Goal: Transaction & Acquisition: Purchase product/service

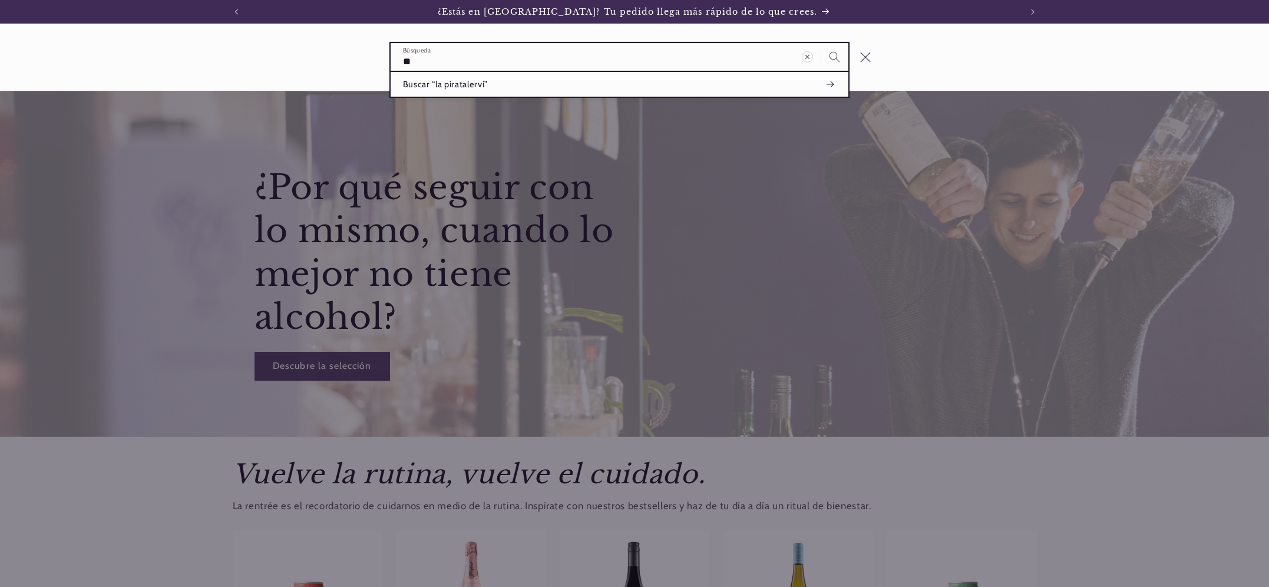
type input "*"
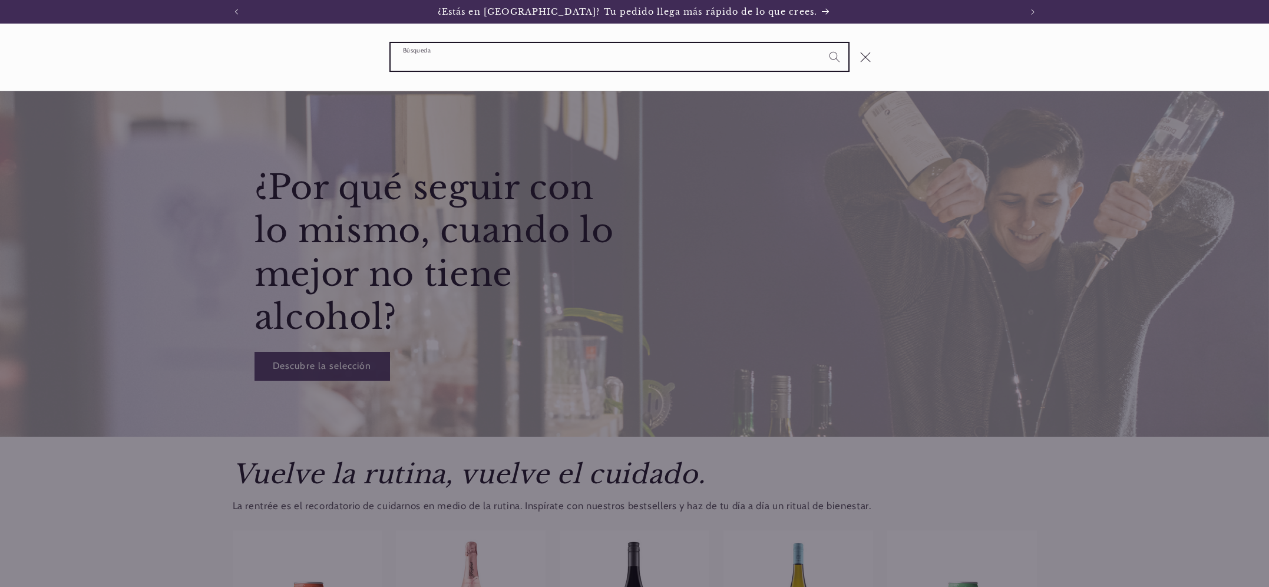
scroll to position [0, 785]
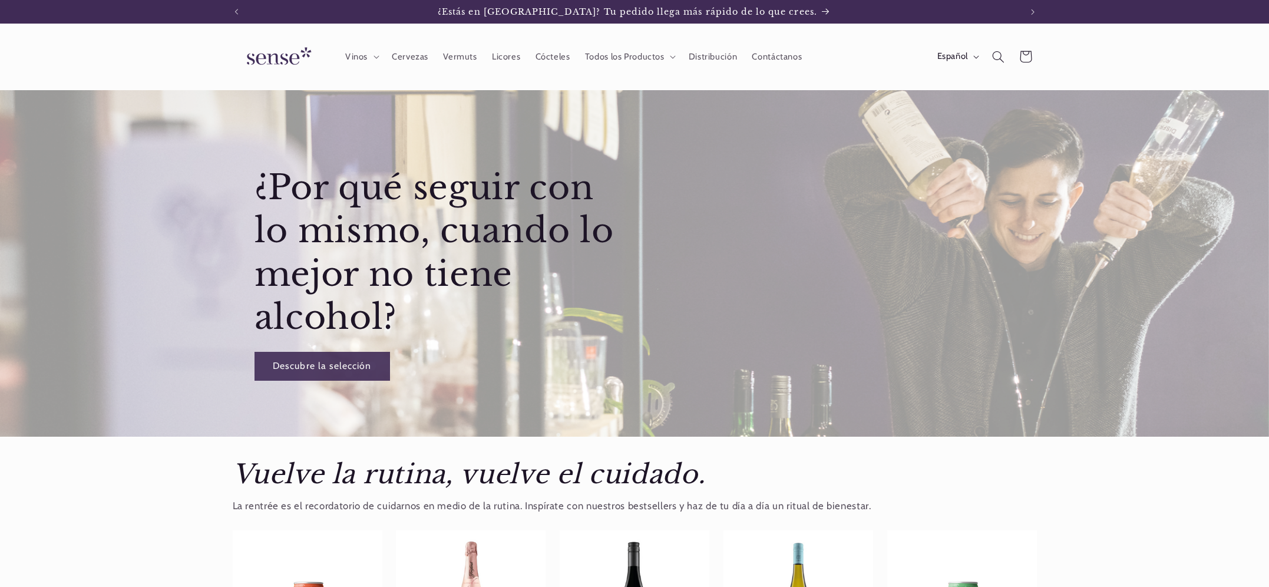
scroll to position [0, 785]
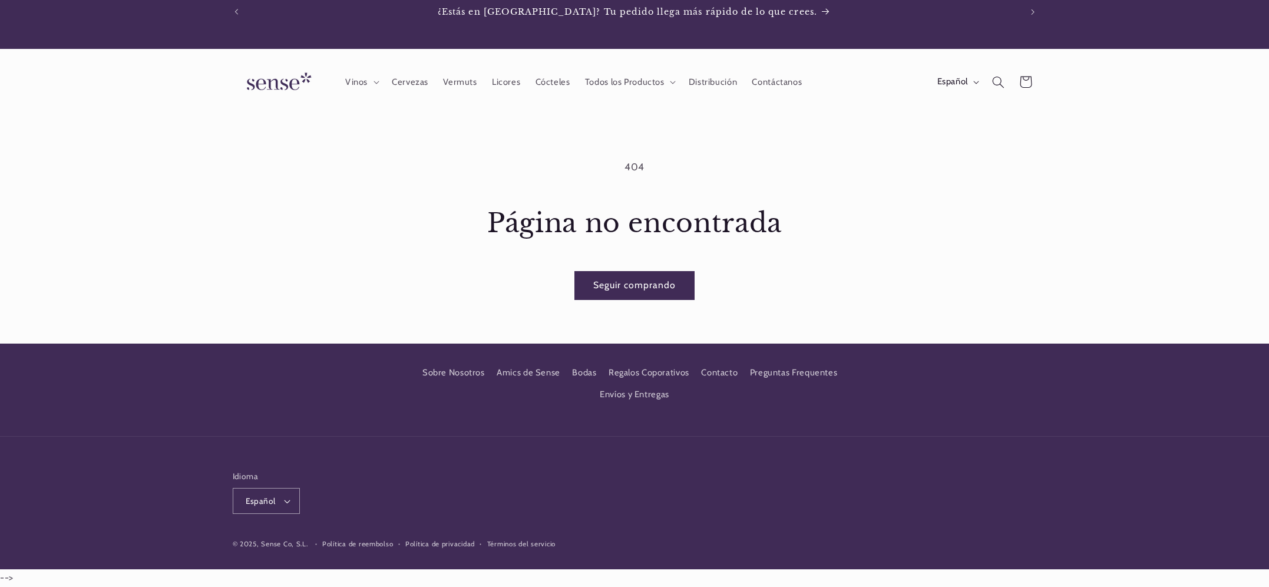
scroll to position [0, 785]
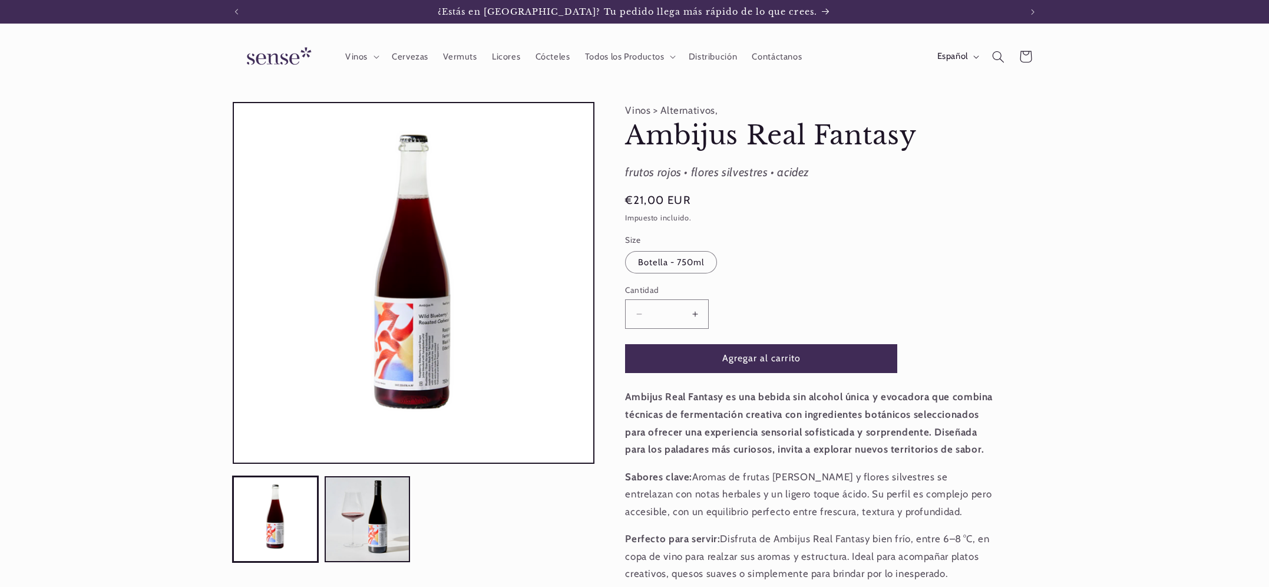
scroll to position [0, 785]
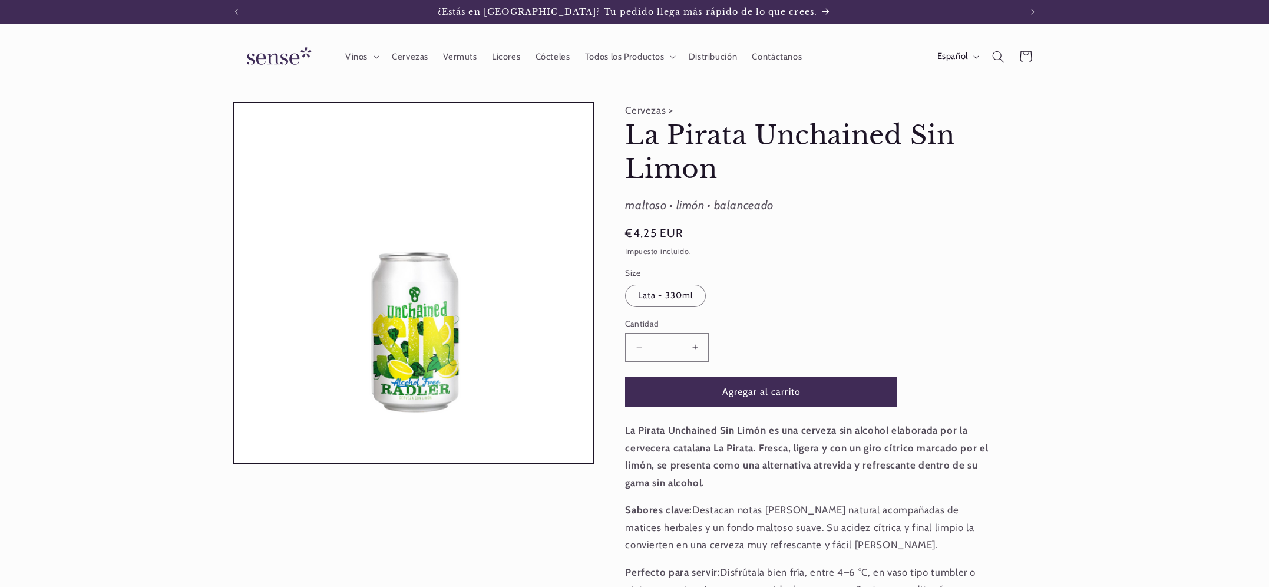
scroll to position [0, 785]
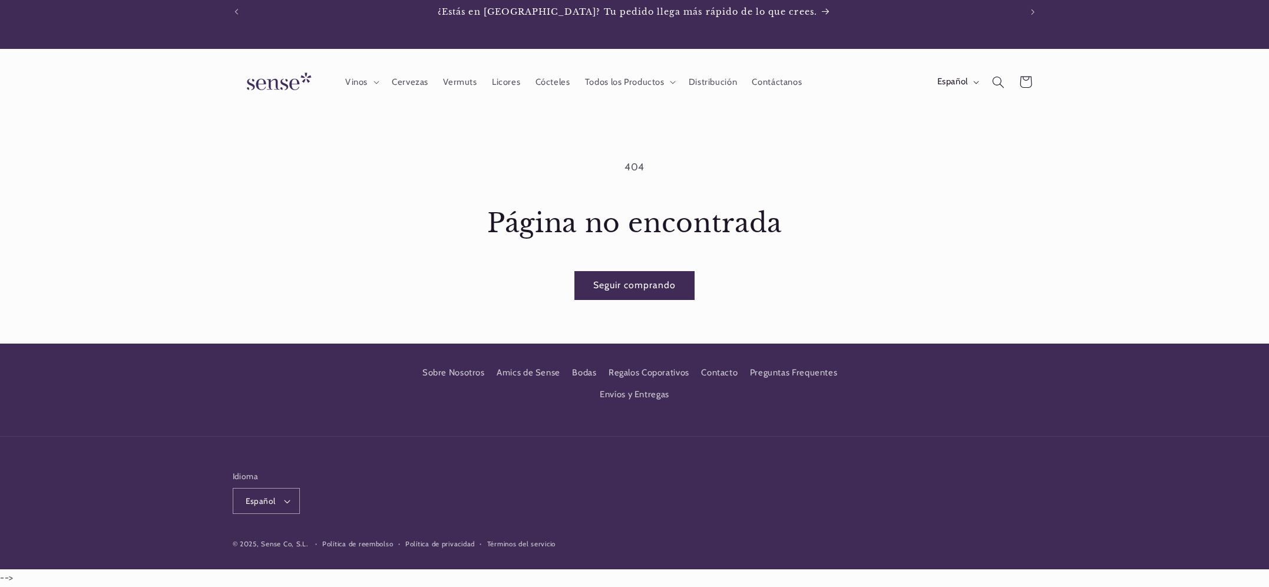
scroll to position [0, 785]
